Goal: Task Accomplishment & Management: Complete application form

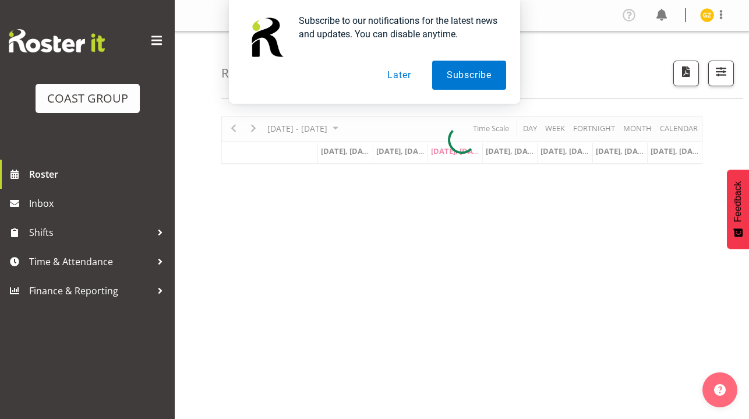
click at [397, 72] on button "Later" at bounding box center [399, 75] width 52 height 29
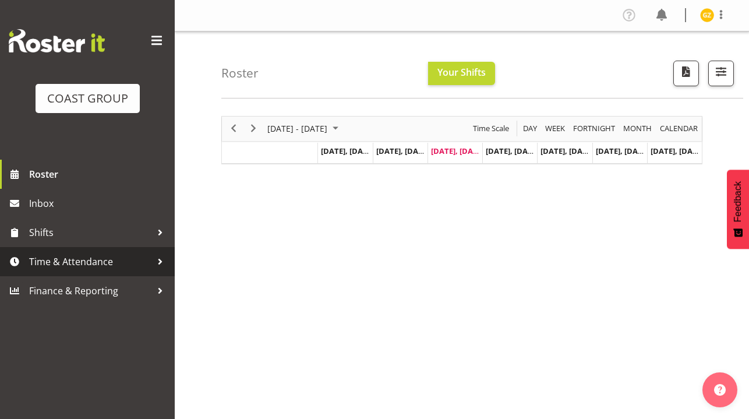
click at [105, 274] on link "Time & Attendance" at bounding box center [87, 261] width 175 height 29
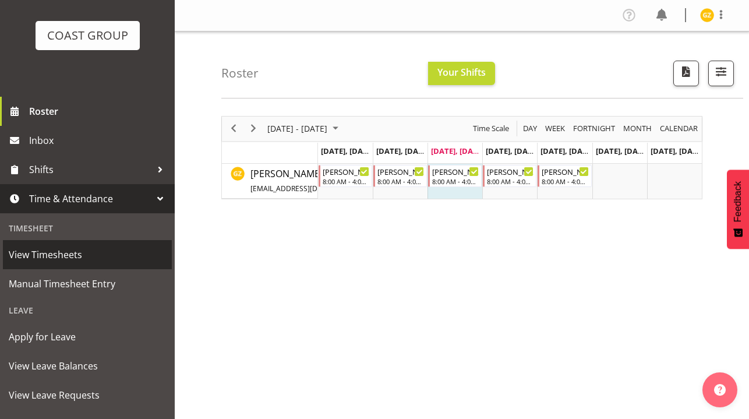
scroll to position [66, 0]
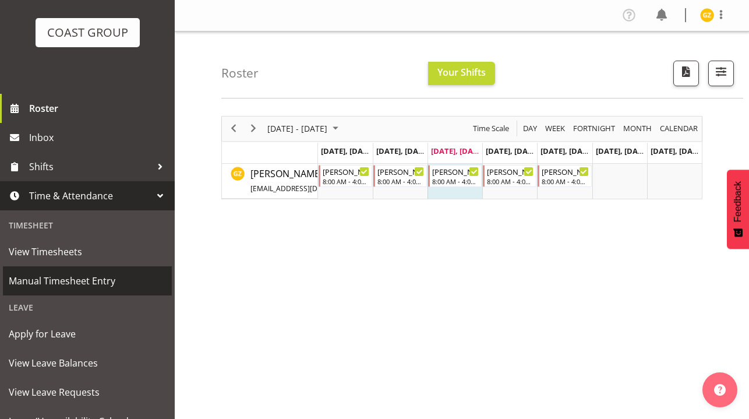
click at [98, 281] on span "Manual Timesheet Entry" at bounding box center [87, 280] width 157 height 17
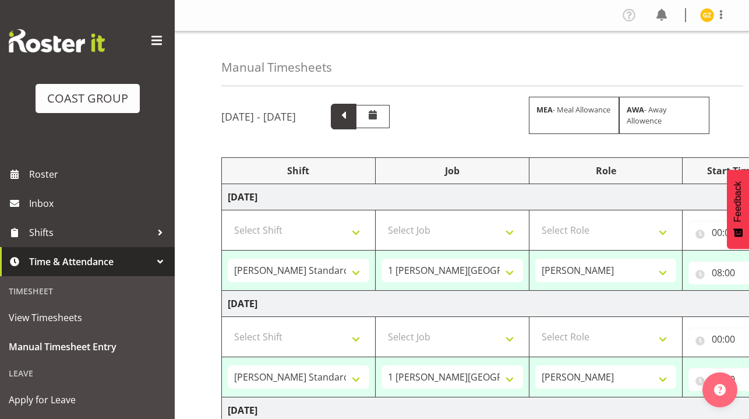
click at [357, 117] on span at bounding box center [344, 117] width 26 height 26
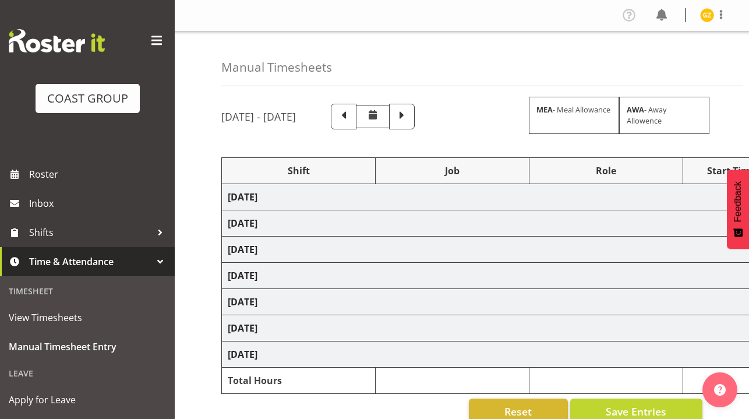
select select "47759"
select select "7032"
select select "47759"
select select "7032"
select select "47759"
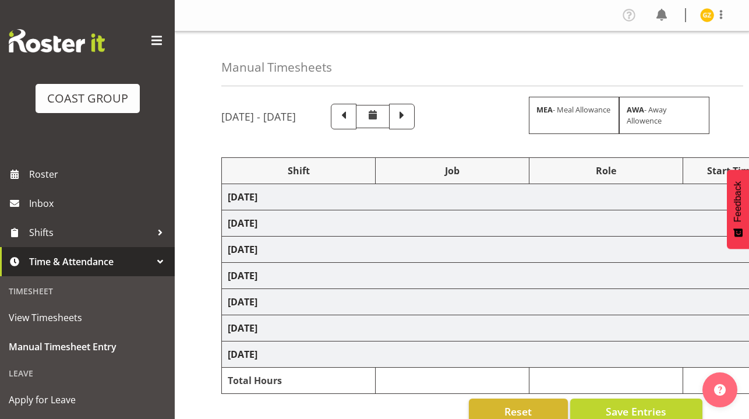
select select "7032"
select select "47759"
select select "7032"
select select "47759"
select select "7032"
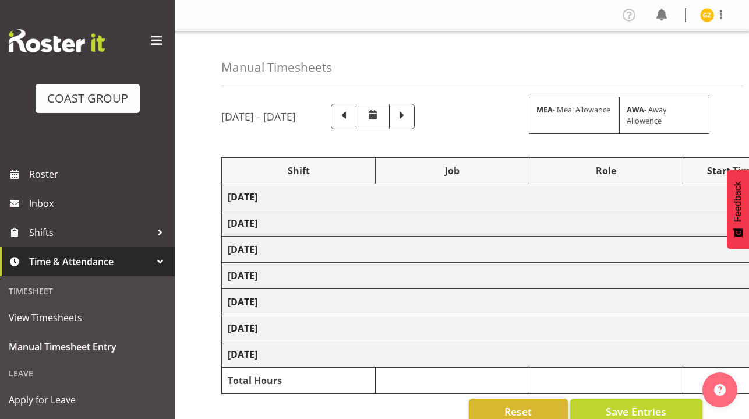
select select "16"
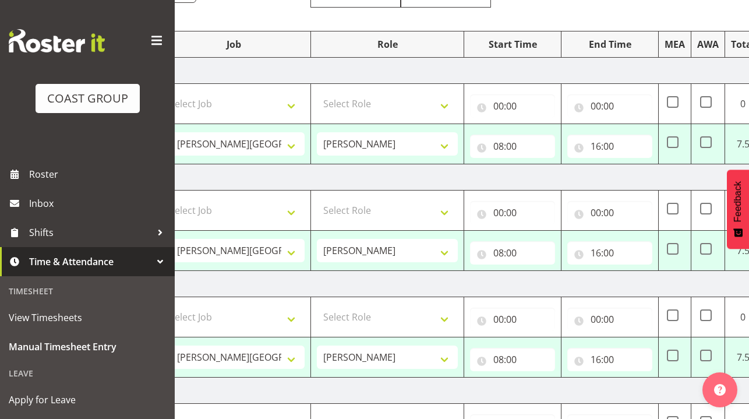
scroll to position [0, 224]
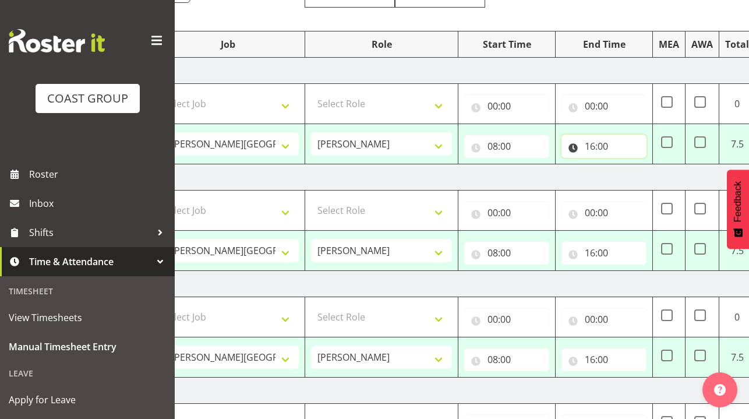
click at [586, 149] on input "16:00" at bounding box center [604, 146] width 85 height 23
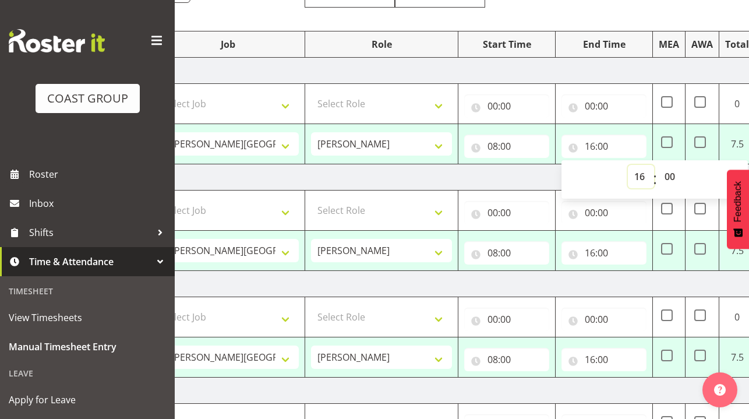
click at [640, 180] on select "00 01 02 03 04 05 06 07 08 09 10 11 12 13 14 15 16 17 18 19 20 21 22 23" at bounding box center [641, 176] width 26 height 23
select select "15"
type input "15:00"
click at [530, 172] on td "[DATE]" at bounding box center [405, 177] width 815 height 26
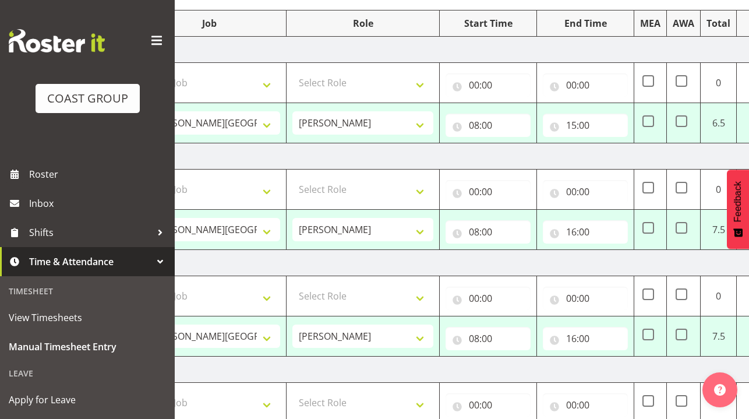
scroll to position [0, 288]
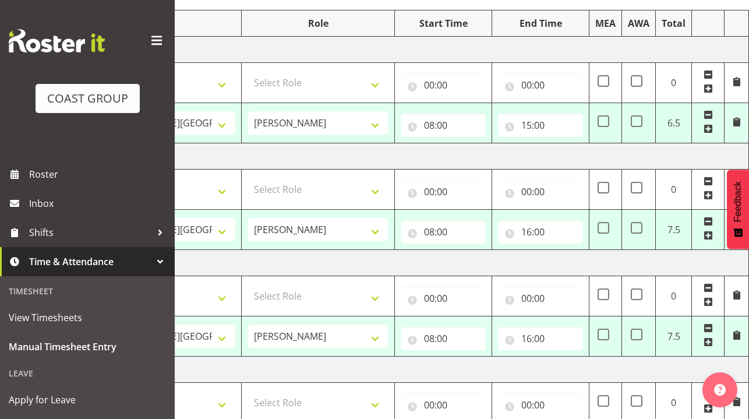
click at [706, 224] on span at bounding box center [708, 221] width 9 height 9
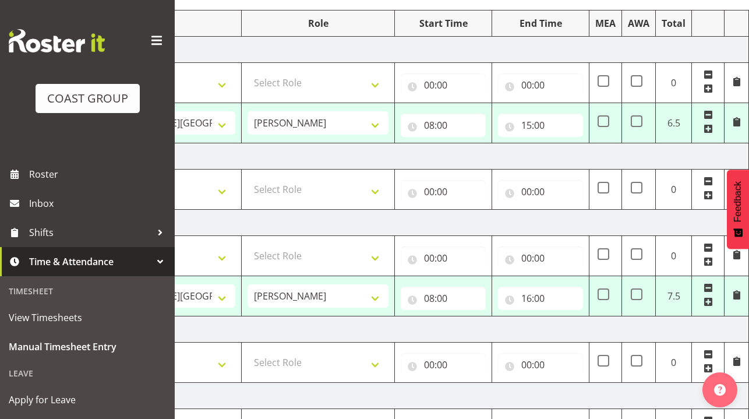
click at [711, 288] on span at bounding box center [708, 287] width 9 height 9
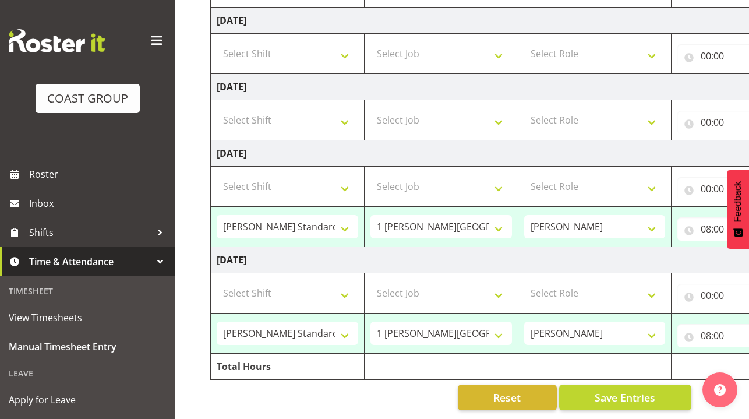
scroll to position [0, 0]
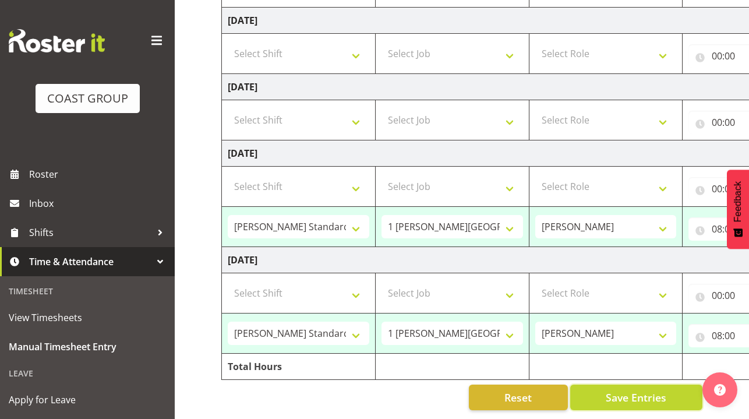
drag, startPoint x: 639, startPoint y: 399, endPoint x: 623, endPoint y: 306, distance: 93.9
click at [623, 306] on div "[DATE] - [DATE] MEA - Meal Allowance AWA - Away Allowence Shift Job Role Start …" at bounding box center [485, 49] width 528 height 740
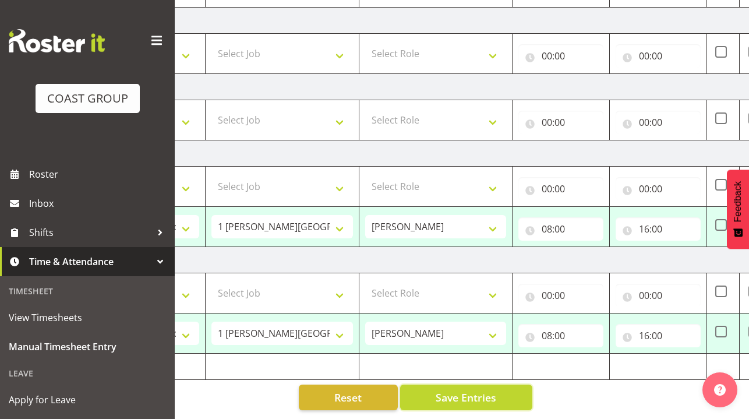
scroll to position [0, 186]
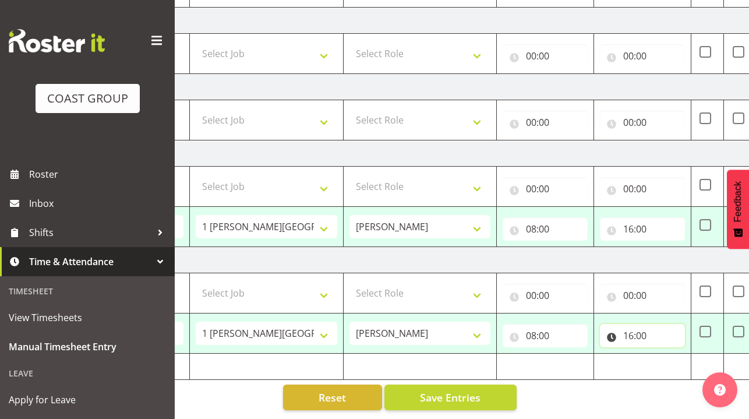
click at [635, 329] on input "16:00" at bounding box center [642, 335] width 85 height 23
click at [681, 361] on select "00 01 02 03 04 05 06 07 08 09 10 11 12 13 14 15 16 17 18 19 20 21 22 23" at bounding box center [680, 365] width 26 height 23
select select "15"
type input "15:00"
click at [633, 229] on input "16:00" at bounding box center [642, 228] width 85 height 23
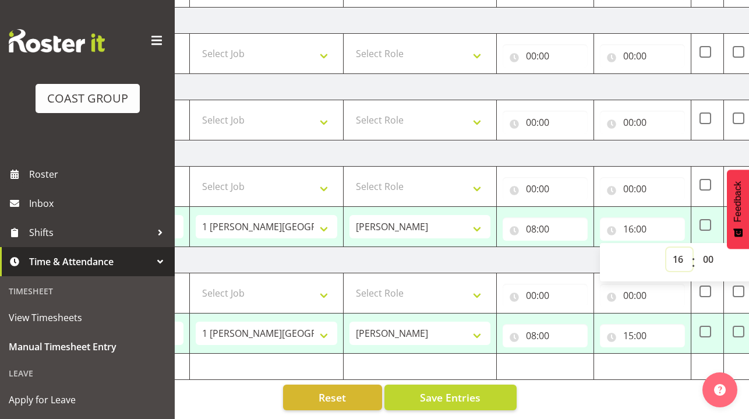
click at [674, 258] on select "00 01 02 03 04 05 06 07 08 09 10 11 12 13 14 15 16 17 18 19 20 21 22 23" at bounding box center [680, 259] width 26 height 23
select select "15"
type input "15:00"
click at [573, 248] on td "[DATE]" at bounding box center [443, 260] width 815 height 26
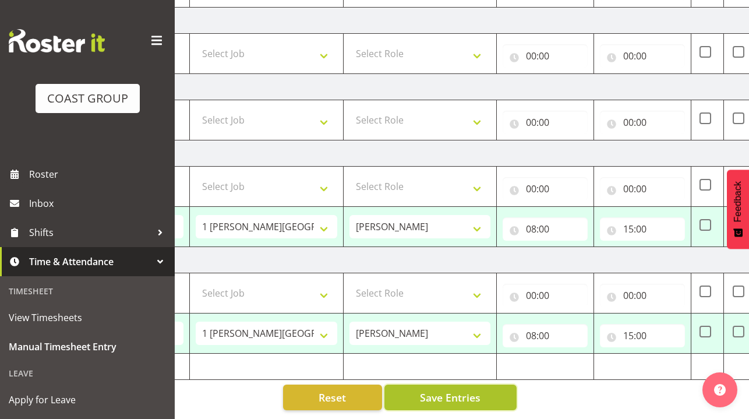
click at [462, 396] on span "Save Entries" at bounding box center [450, 397] width 61 height 15
select select "47759"
select select "7032"
type input "08:00"
type input "15:00"
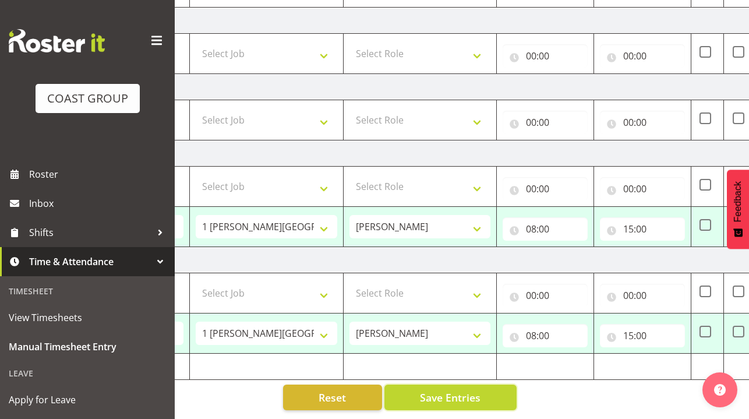
select select "47759"
select select "7032"
type input "08:00"
type input "15:00"
select select "47759"
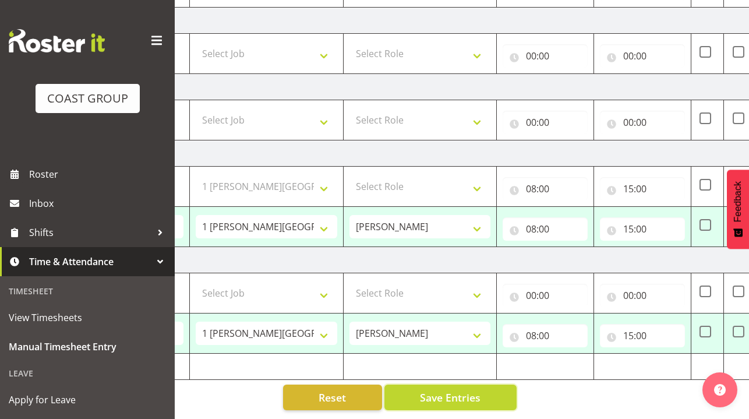
select select "7032"
type input "08:00"
type input "15:00"
select select "47759"
select select "7032"
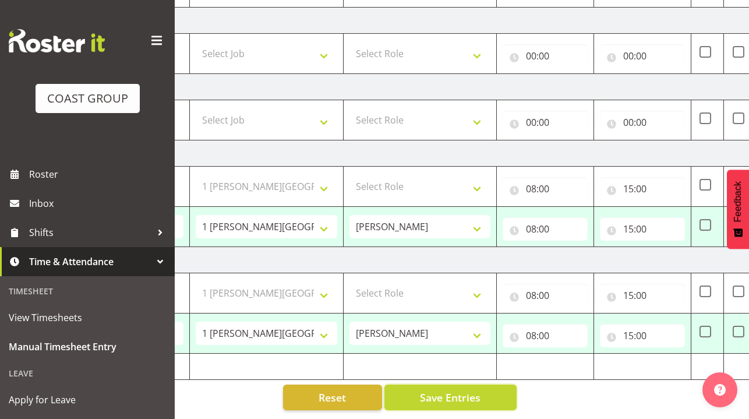
select select "47759"
select select "7032"
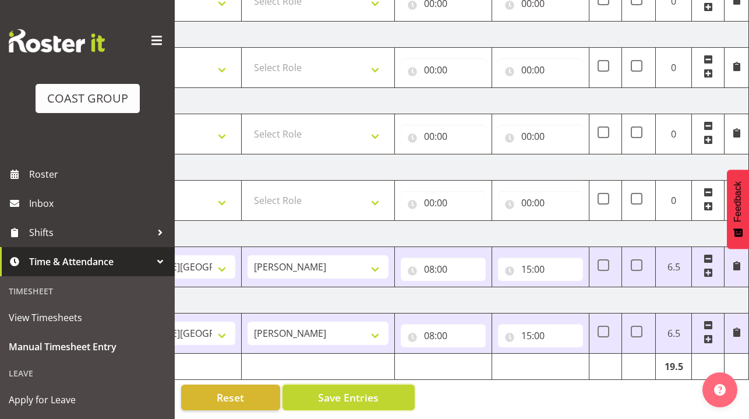
scroll to position [0, 0]
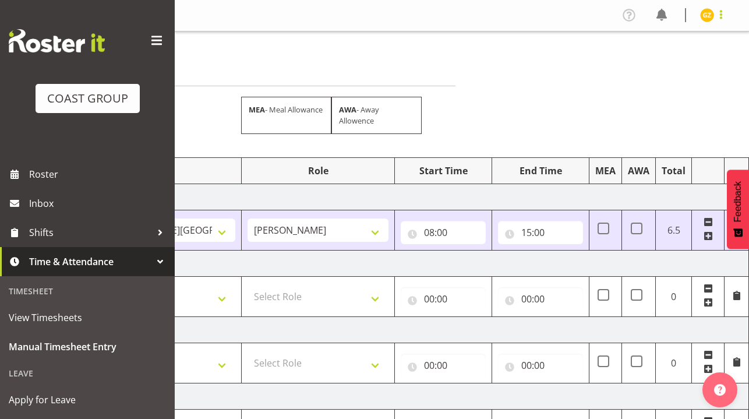
click at [724, 13] on span at bounding box center [721, 15] width 14 height 14
click at [637, 64] on link "Log Out" at bounding box center [672, 61] width 112 height 21
